Goal: Task Accomplishment & Management: Use online tool/utility

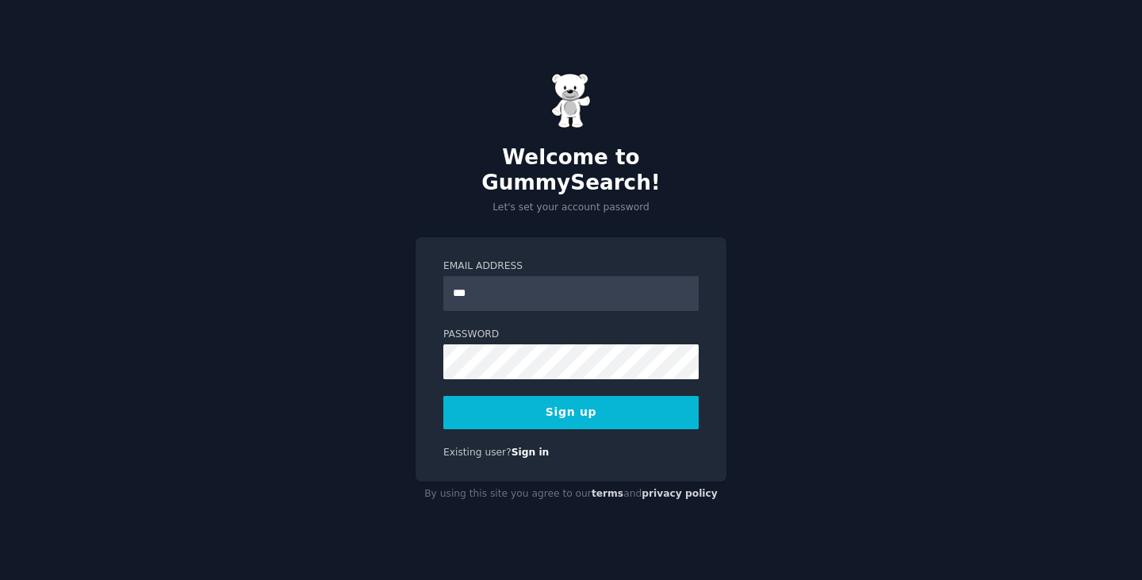
type input "**********"
click at [600, 408] on button "Sign up" at bounding box center [570, 412] width 255 height 33
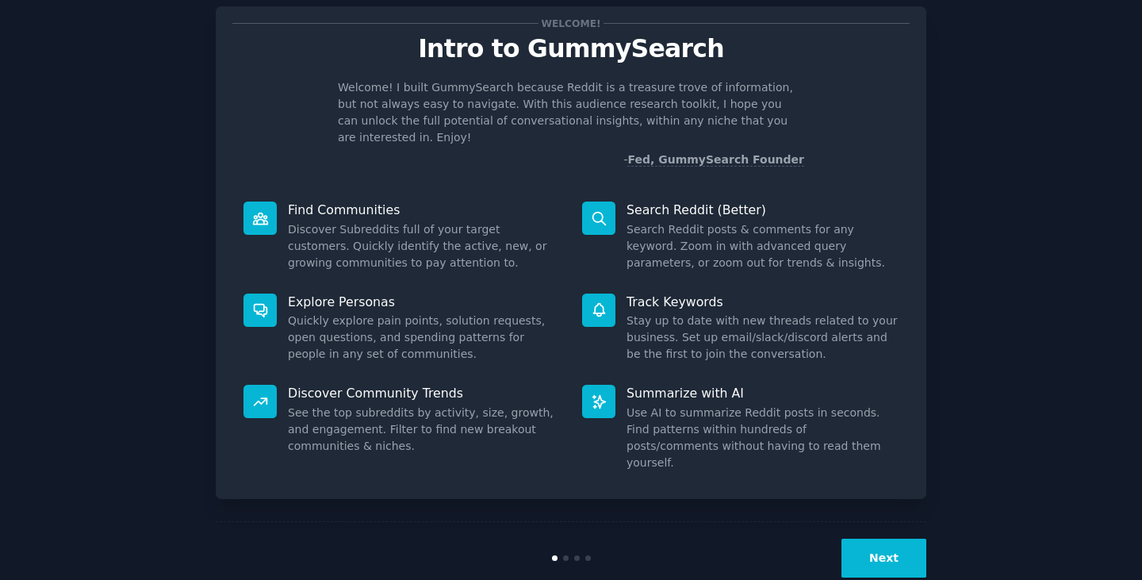
scroll to position [40, 0]
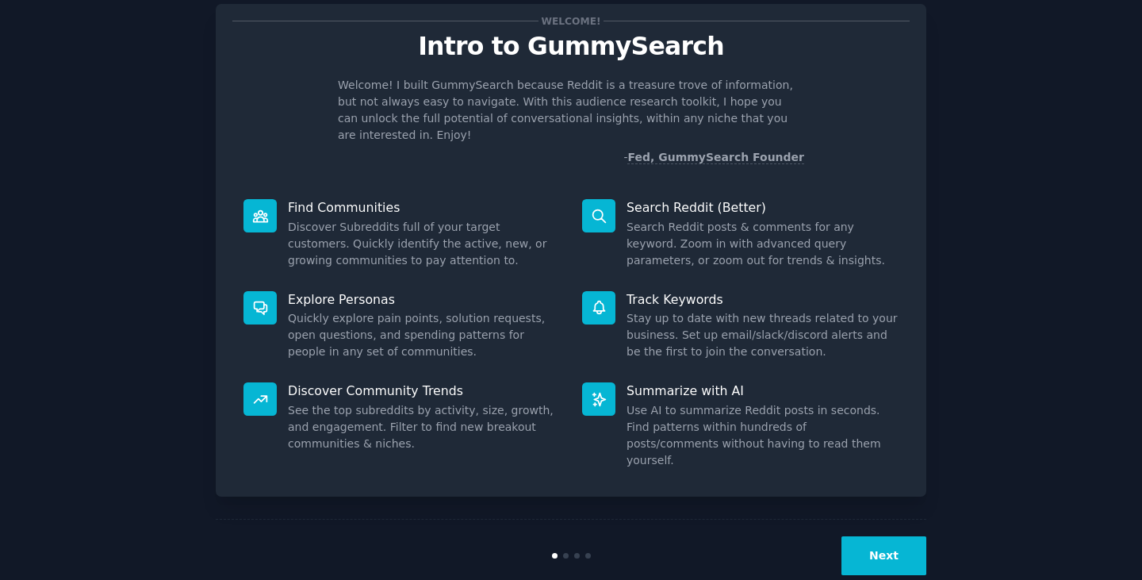
click at [890, 536] on button "Next" at bounding box center [883, 555] width 85 height 39
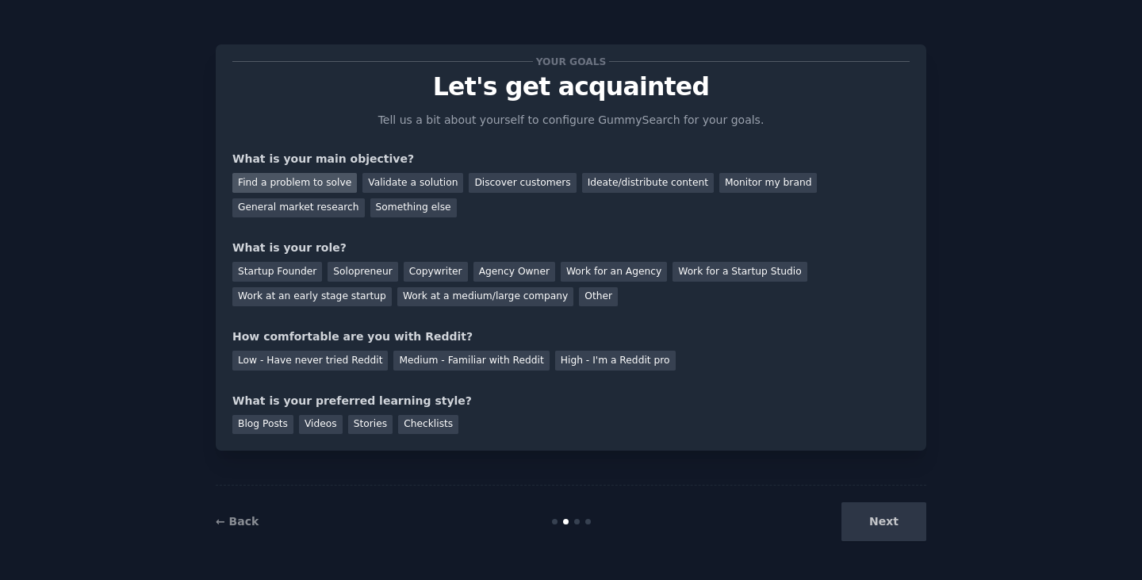
click at [320, 182] on div "Find a problem to solve" at bounding box center [294, 183] width 125 height 20
click at [393, 173] on div "Validate a solution" at bounding box center [412, 183] width 101 height 20
click at [579, 295] on div "Other" at bounding box center [598, 297] width 39 height 20
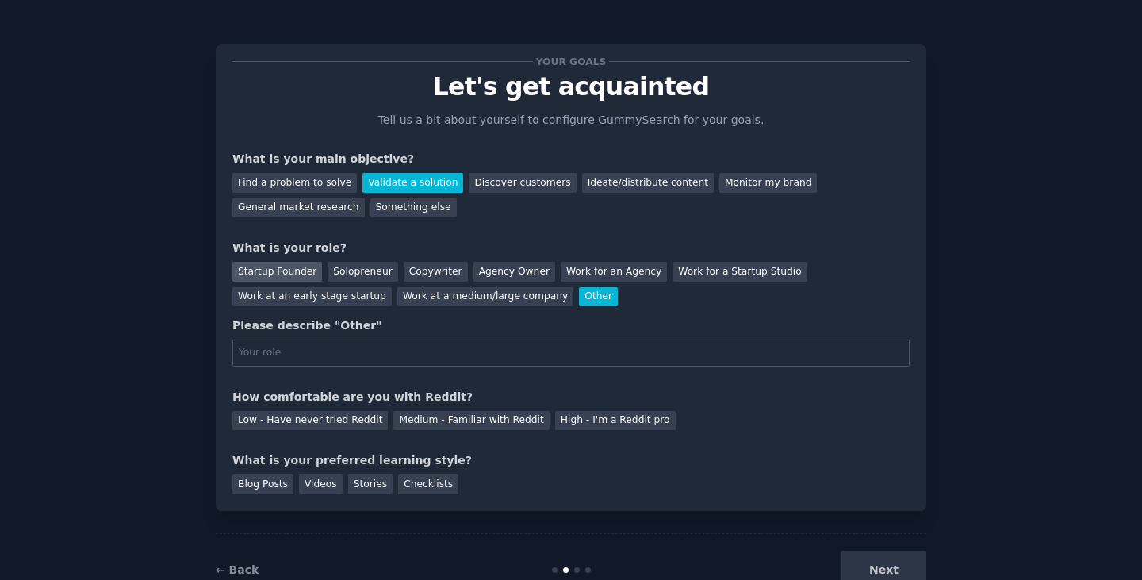
click at [253, 266] on div "Startup Founder" at bounding box center [277, 272] width 90 height 20
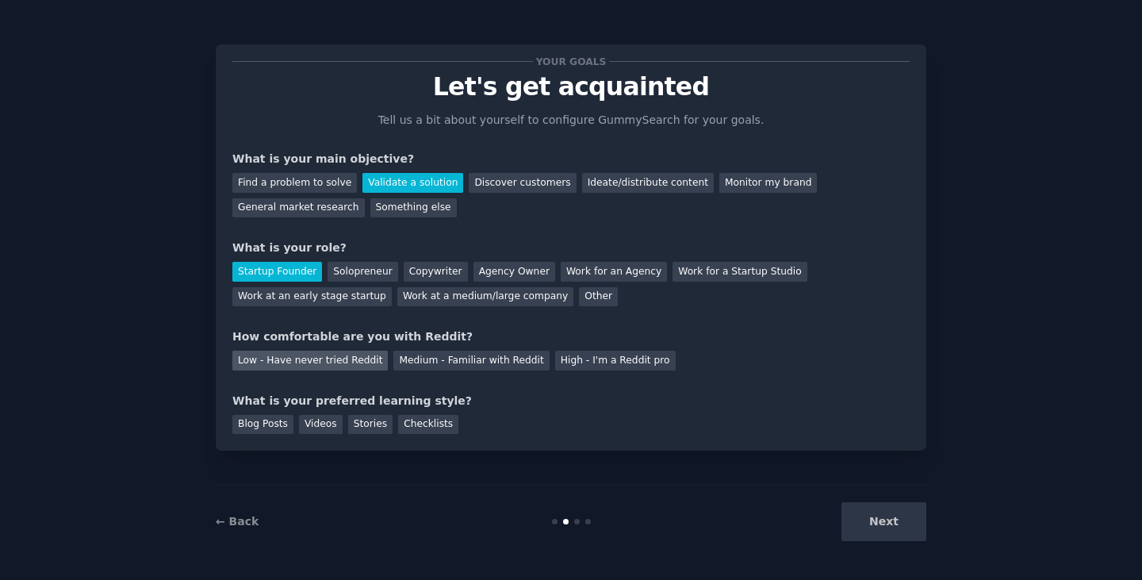
click at [364, 363] on div "Low - Have never tried Reddit" at bounding box center [309, 361] width 155 height 20
click at [332, 433] on div "Videos" at bounding box center [321, 425] width 44 height 20
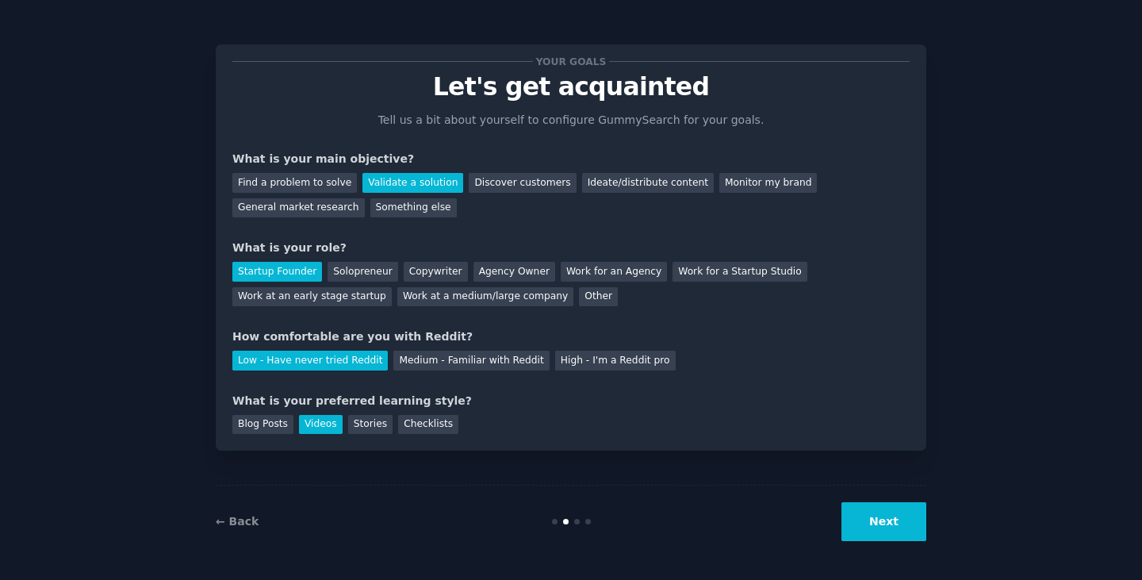
click at [347, 185] on div "Find a problem to solve Validate a solution Discover customers Ideate/distribut…" at bounding box center [570, 192] width 677 height 50
click at [312, 174] on div "Find a problem to solve" at bounding box center [294, 183] width 125 height 20
click at [885, 513] on button "Next" at bounding box center [883, 521] width 85 height 39
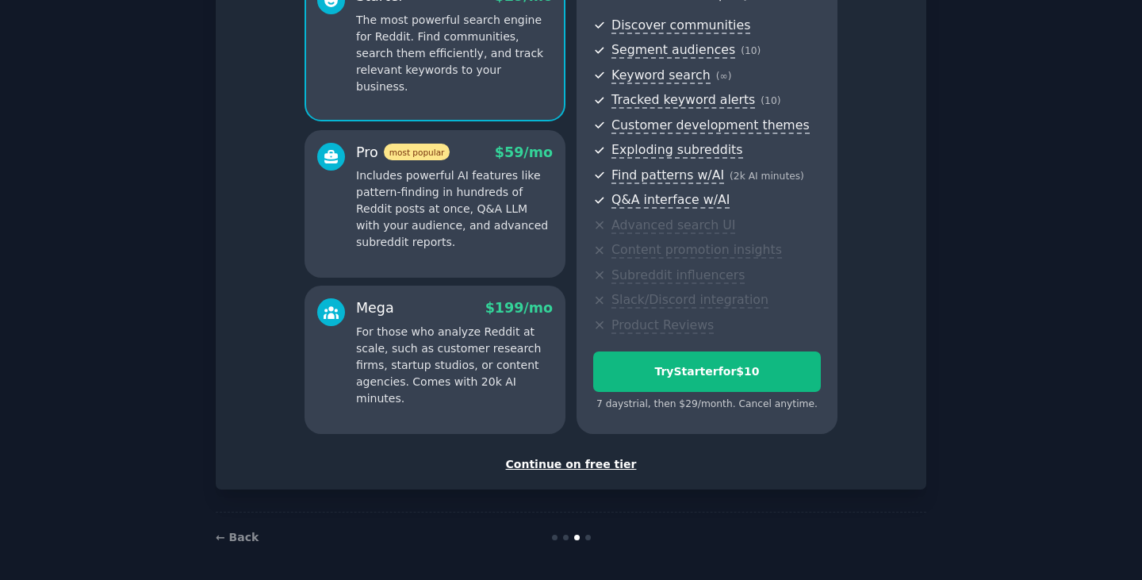
scroll to position [172, 0]
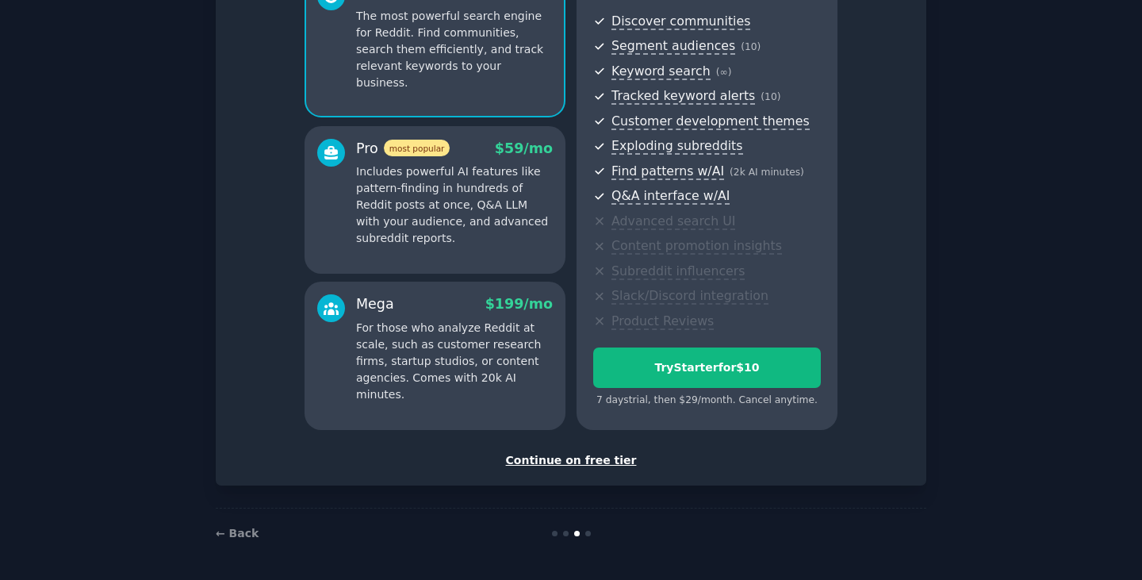
click at [598, 465] on div "Continue on free tier" at bounding box center [570, 460] width 677 height 17
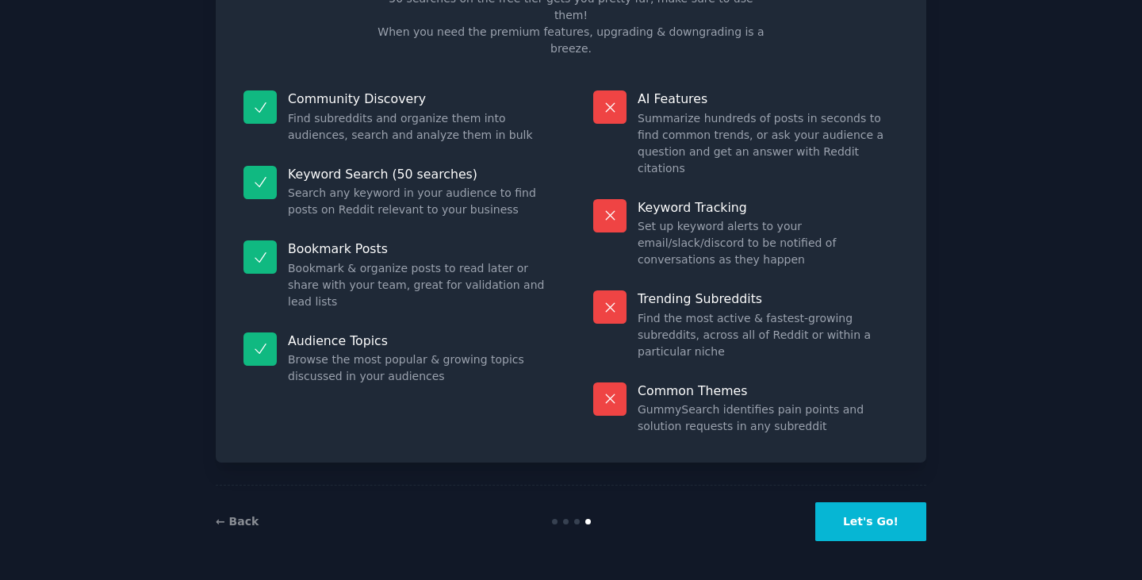
scroll to position [38, 0]
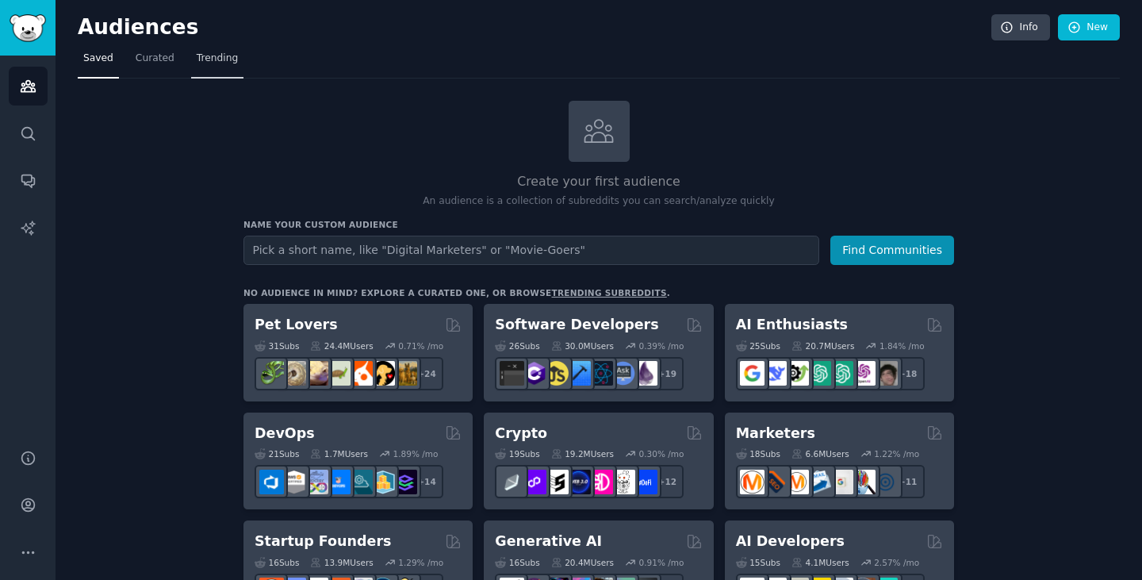
click at [200, 53] on span "Trending" at bounding box center [217, 59] width 41 height 14
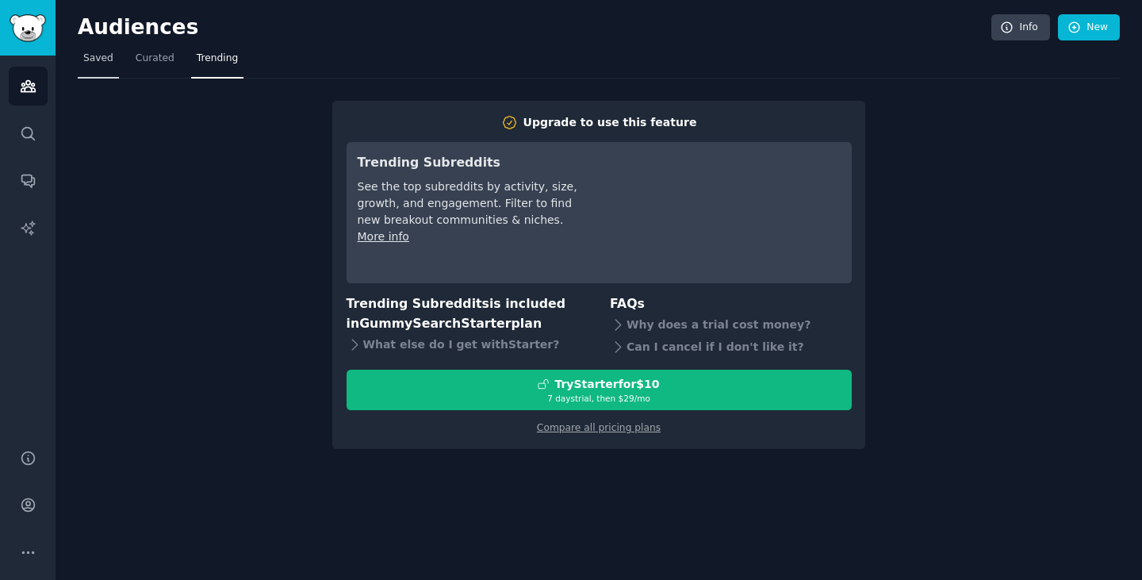
click at [89, 49] on link "Saved" at bounding box center [98, 62] width 41 height 33
